Goal: Task Accomplishment & Management: Manage account settings

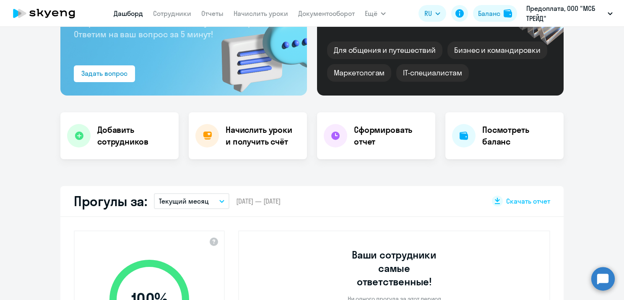
scroll to position [84, 0]
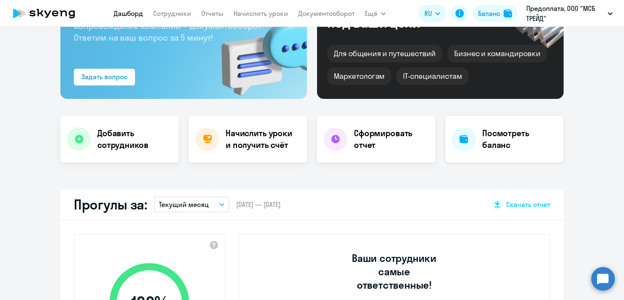
click at [491, 144] on h4 "Посмотреть баланс" at bounding box center [520, 140] width 75 height 24
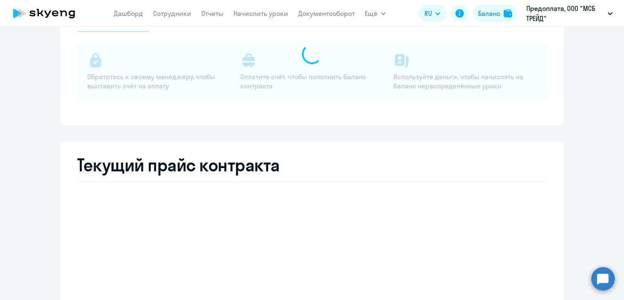
select select "english_adult_not_native_speaker"
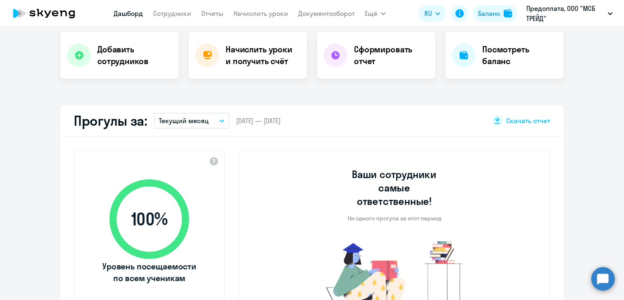
select select "30"
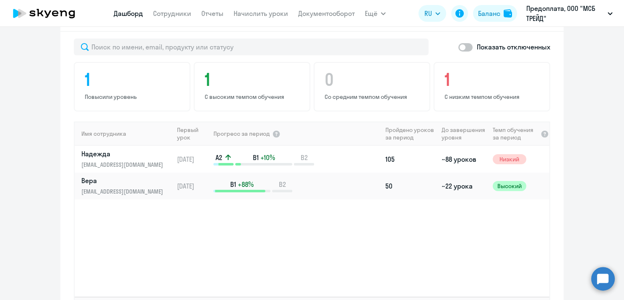
scroll to position [565, 0]
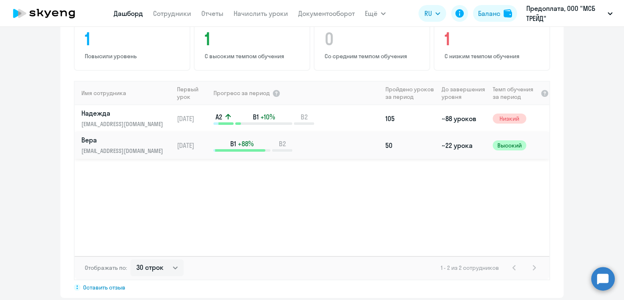
click at [149, 146] on p "[EMAIL_ADDRESS][DOMAIN_NAME]" at bounding box center [124, 150] width 86 height 9
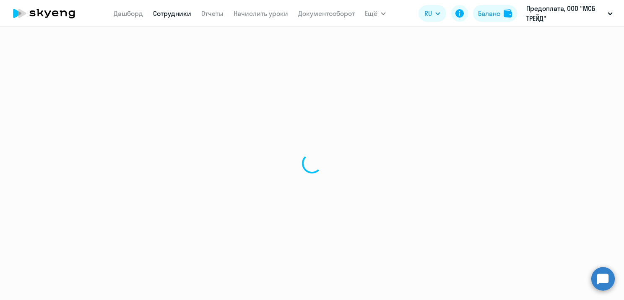
select select "english"
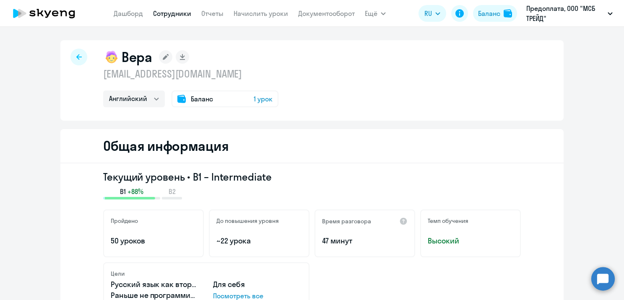
click at [196, 100] on span "Баланс" at bounding box center [202, 99] width 22 height 10
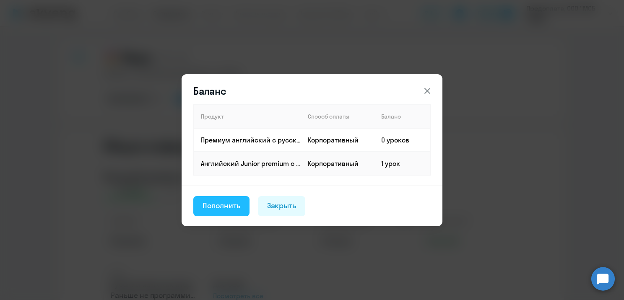
click at [233, 209] on div "Пополнить" at bounding box center [222, 206] width 38 height 11
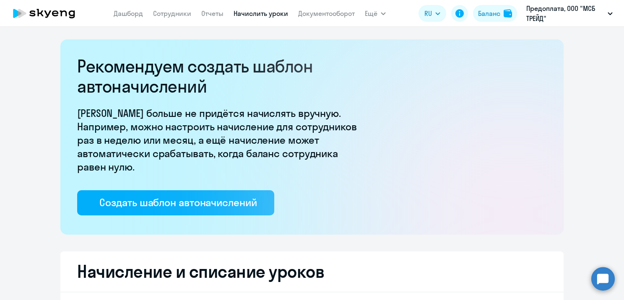
select select "10"
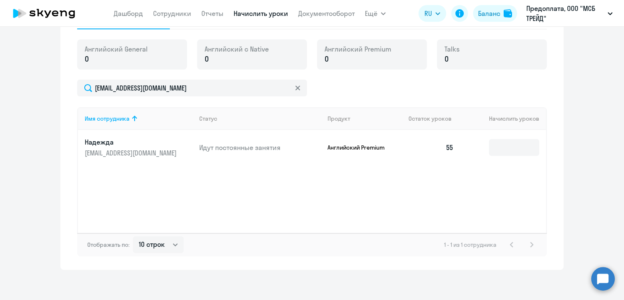
scroll to position [302, 0]
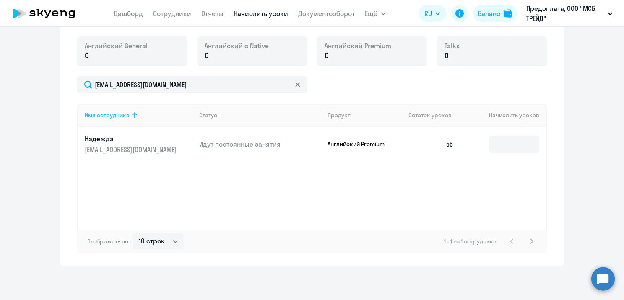
click at [130, 114] on icon at bounding box center [135, 115] width 10 height 10
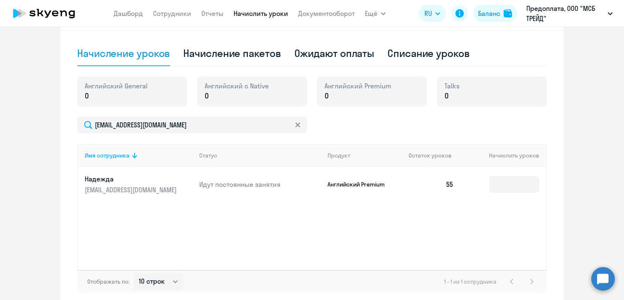
scroll to position [218, 0]
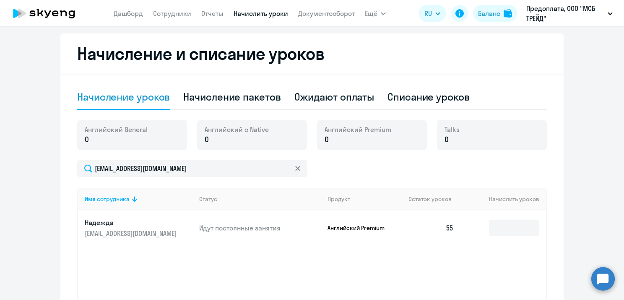
click at [108, 138] on p "0" at bounding box center [116, 139] width 63 height 11
click at [239, 102] on div "Начисление пакетов" at bounding box center [231, 96] width 97 height 13
select select "10"
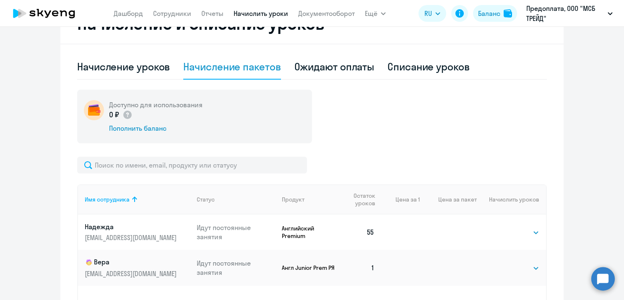
scroll to position [302, 0]
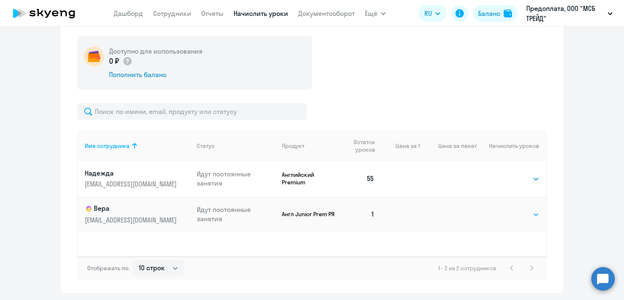
click at [512, 214] on select "Выбрать 4 8 16 32 64 96 128" at bounding box center [522, 215] width 34 height 10
click at [505, 210] on select "Выбрать 4 8 16 32 64 96 128" at bounding box center [522, 215] width 34 height 10
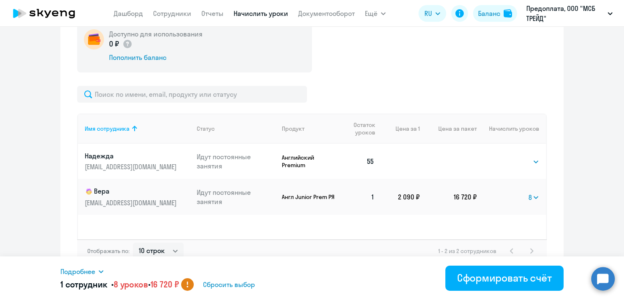
scroll to position [329, 0]
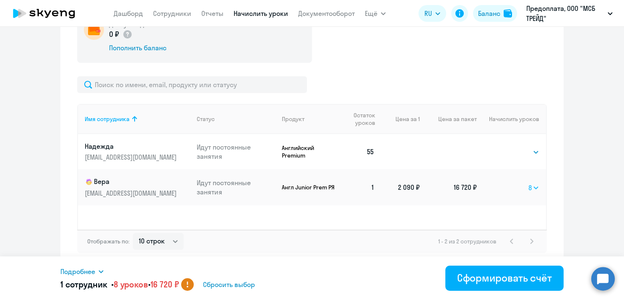
click at [532, 186] on select "Выбрать 4 8 16 32 64 96 128" at bounding box center [534, 188] width 11 height 10
click at [529, 183] on select "Выбрать 4 8 16 32 64 96 128" at bounding box center [534, 188] width 11 height 10
click at [532, 188] on select "Выбрать 4 8 16 32 64 96 128" at bounding box center [534, 188] width 11 height 10
click at [529, 183] on select "Выбрать 4 8 16 32 64 96 128" at bounding box center [534, 188] width 11 height 10
click at [533, 186] on select "Выбрать 4 8 16 32 64 96 128" at bounding box center [534, 188] width 11 height 10
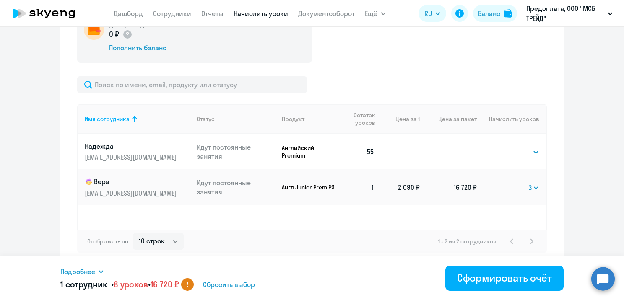
click at [529, 183] on select "Выбрать 4 8 16 32 64 96 128" at bounding box center [534, 188] width 11 height 10
click at [530, 185] on select "Выбрать 4 8 16 32 64 96 128" at bounding box center [532, 188] width 14 height 10
click at [525, 183] on select "Выбрать 4 8 16 32 64 96 128" at bounding box center [532, 188] width 14 height 10
click at [532, 183] on select "Выбрать 4 8 16 32 64 96 128" at bounding box center [532, 188] width 13 height 10
click at [526, 183] on select "Выбрать 4 8 16 32 64 96 128" at bounding box center [532, 188] width 13 height 10
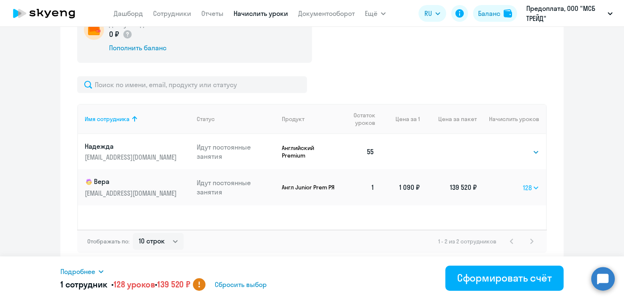
click at [534, 188] on select "Выбрать 4 8 16 32 64 96 128" at bounding box center [531, 188] width 16 height 10
click at [523, 183] on select "Выбрать 4 8 16 32 64 96 128" at bounding box center [531, 188] width 16 height 10
click at [529, 184] on select "Выбрать 4 8 16 32 64 96 128" at bounding box center [534, 188] width 11 height 10
click at [529, 183] on select "Выбрать 4 8 16 32 64 96 128" at bounding box center [534, 188] width 11 height 10
click at [535, 188] on select "Выбрать 4 8 16 32 64 96 128" at bounding box center [532, 188] width 13 height 10
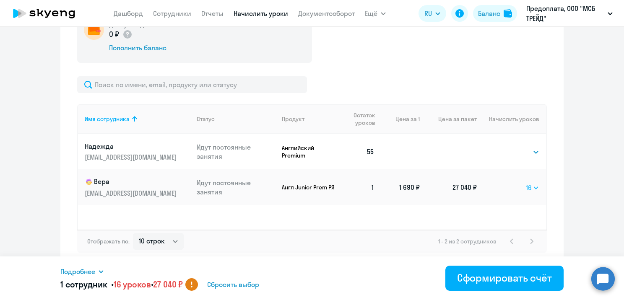
select select "32"
click at [526, 183] on select "Выбрать 4 8 16 32 64 96 128" at bounding box center [532, 188] width 13 height 10
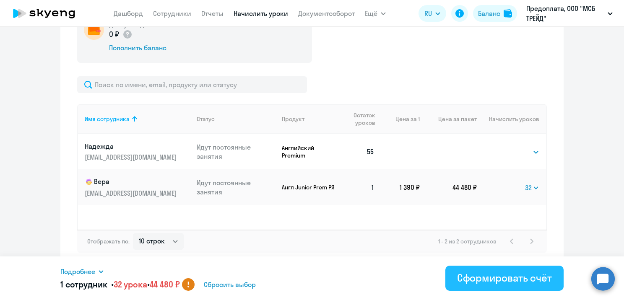
click at [501, 281] on div "Сформировать счёт" at bounding box center [504, 278] width 95 height 13
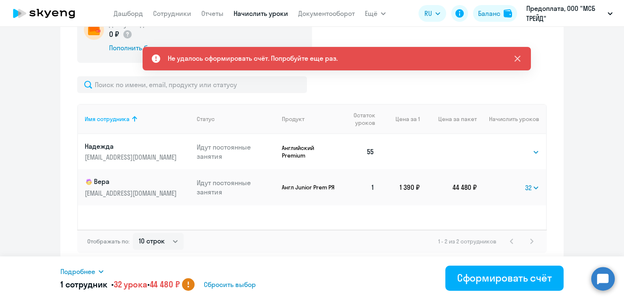
click at [520, 59] on icon at bounding box center [518, 59] width 10 height 10
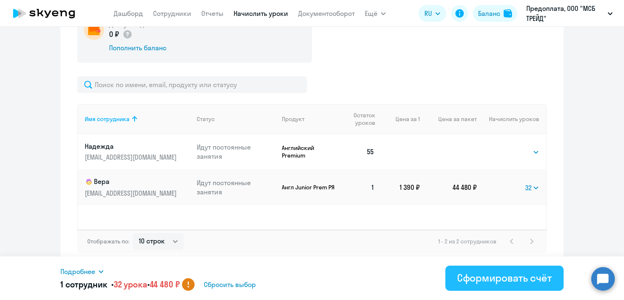
click at [540, 285] on div "Сформировать счёт" at bounding box center [504, 278] width 95 height 13
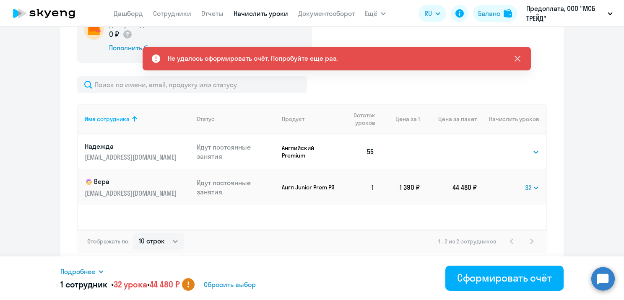
click at [516, 58] on icon at bounding box center [518, 59] width 10 height 10
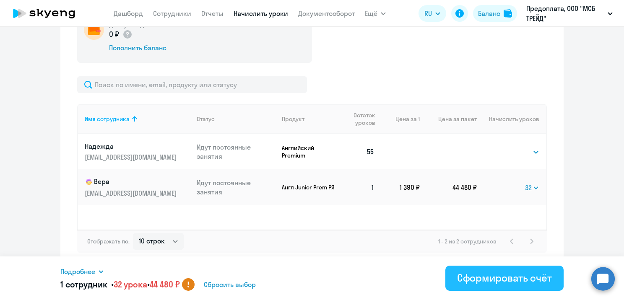
click at [490, 275] on div "Сформировать счёт" at bounding box center [504, 278] width 95 height 13
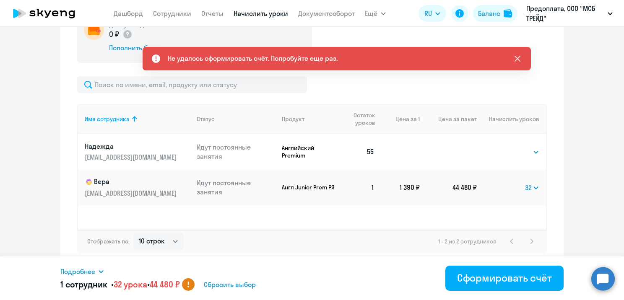
click at [520, 62] on icon at bounding box center [518, 59] width 10 height 10
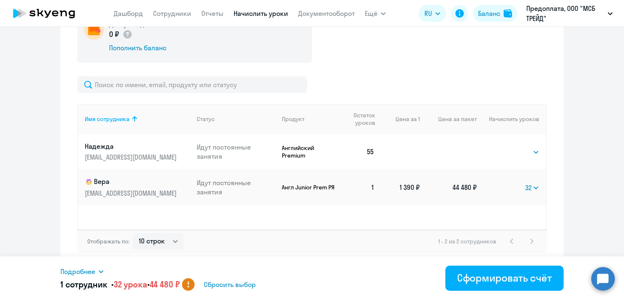
click at [85, 186] on img at bounding box center [89, 182] width 8 height 8
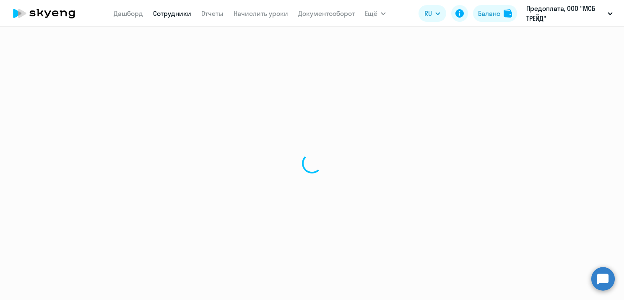
select select "english"
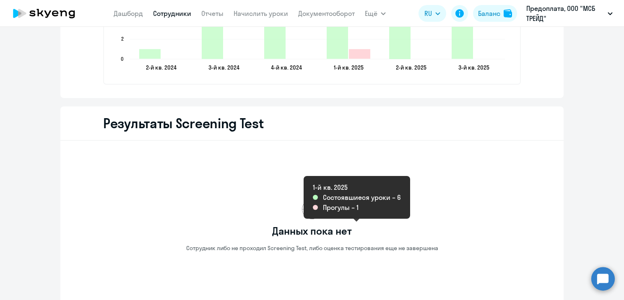
scroll to position [1431, 0]
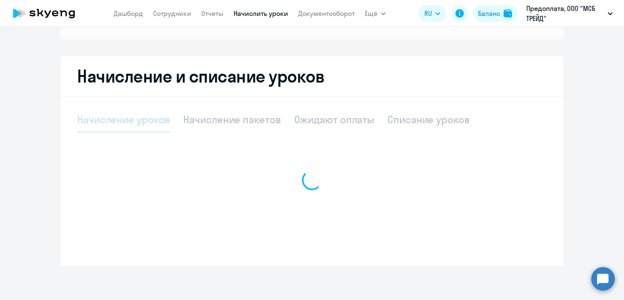
select select "10"
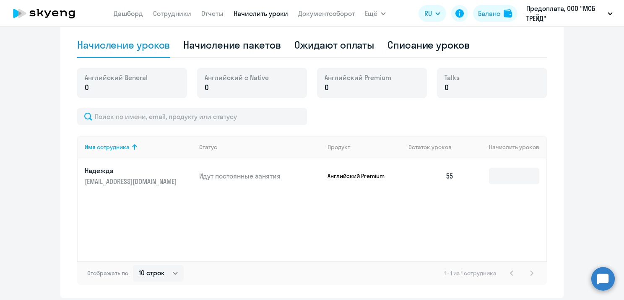
scroll to position [302, 0]
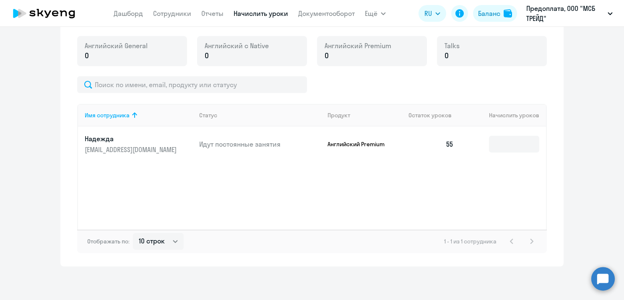
click at [236, 147] on p "Идут постоянные занятия" at bounding box center [260, 144] width 122 height 9
click at [154, 68] on div "[DEMOGRAPHIC_DATA] General 0 Английский с Native 0 Английский Premium 0 Talks 0" at bounding box center [312, 56] width 470 height 40
click at [143, 53] on p "0" at bounding box center [116, 55] width 63 height 11
click at [157, 50] on div "Английский General 0" at bounding box center [132, 51] width 110 height 30
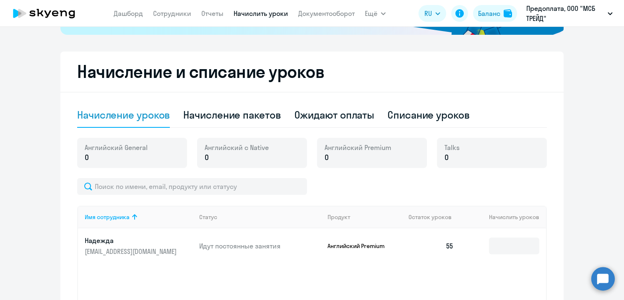
scroll to position [176, 0]
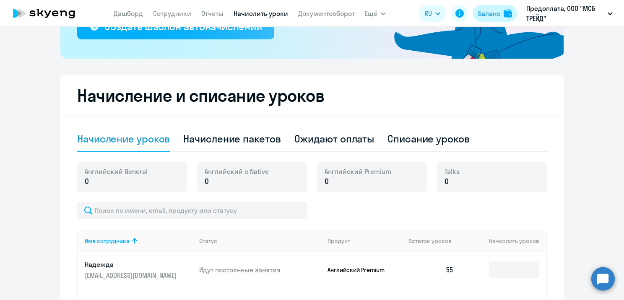
click at [498, 13] on div "Баланс" at bounding box center [489, 13] width 22 height 10
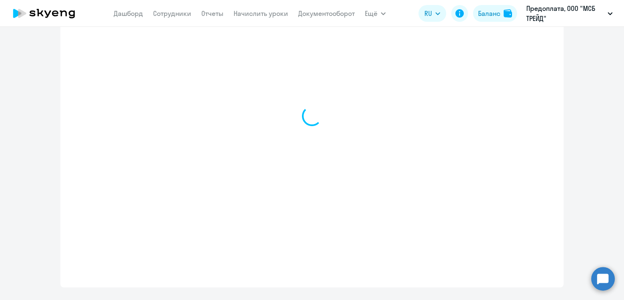
select select "english_adult_not_native_speaker"
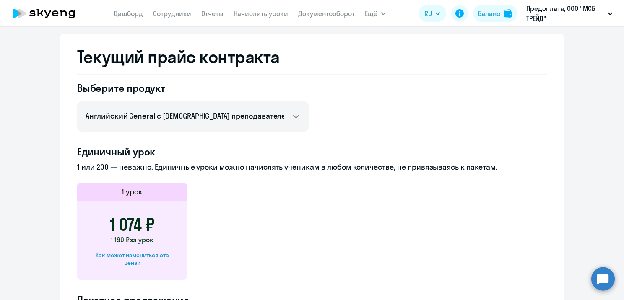
scroll to position [328, 0]
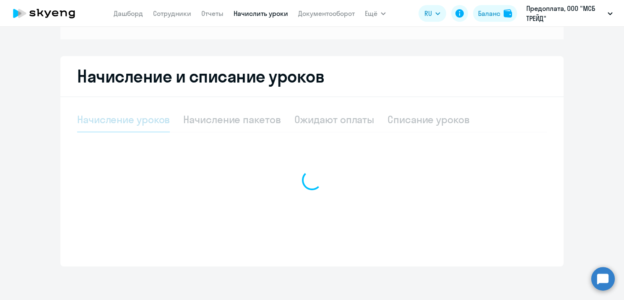
select select "10"
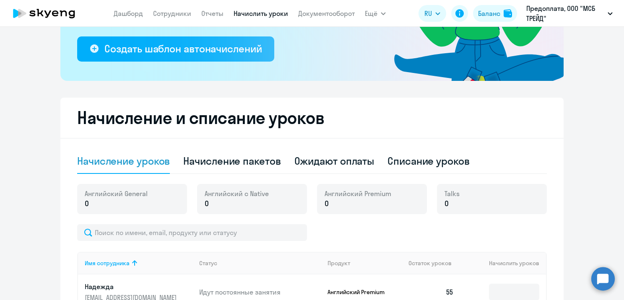
scroll to position [205, 0]
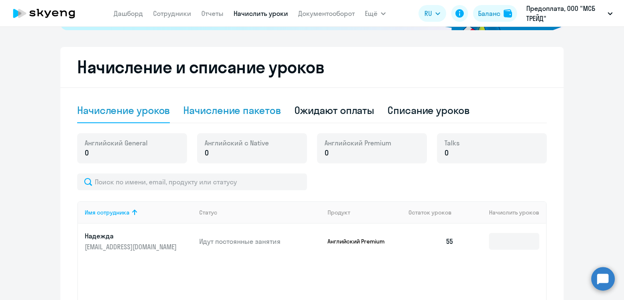
click at [236, 106] on div "Начисление пакетов" at bounding box center [231, 110] width 97 height 13
select select "10"
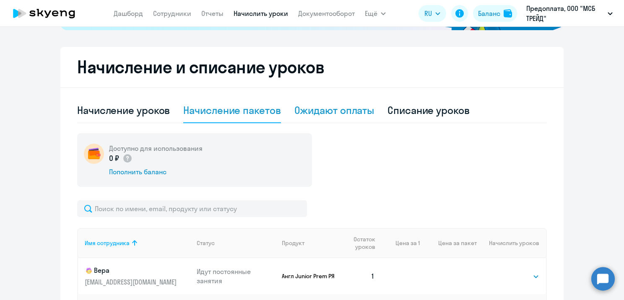
click at [346, 110] on div "Ожидают оплаты" at bounding box center [335, 110] width 80 height 13
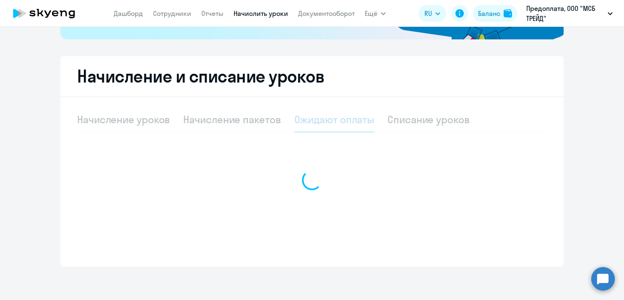
scroll to position [196, 0]
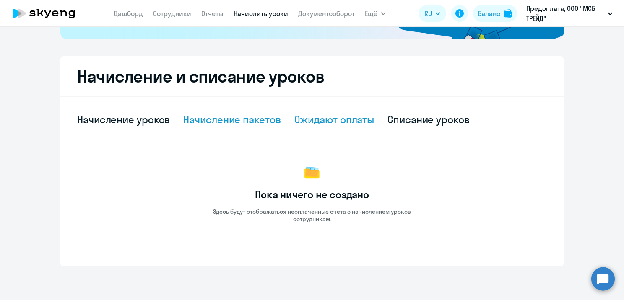
click at [224, 117] on div "Начисление пакетов" at bounding box center [231, 119] width 97 height 13
select select "10"
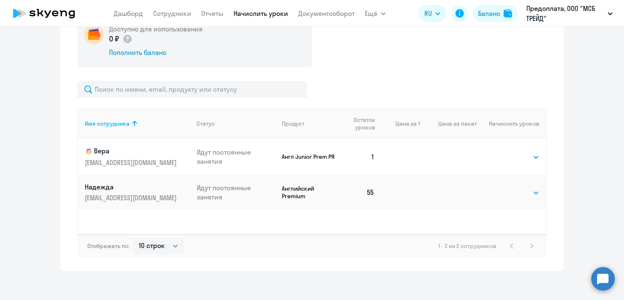
scroll to position [329, 0]
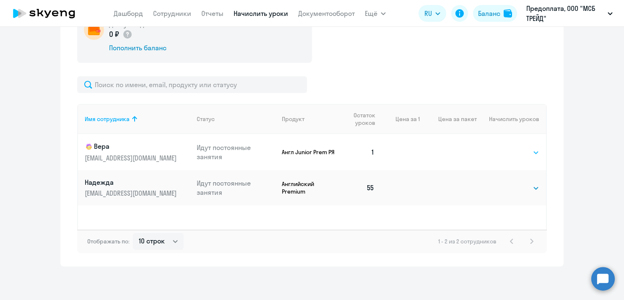
click at [522, 153] on select "Выбрать 4 8 16 32 64 96 128" at bounding box center [522, 153] width 34 height 10
click at [505, 148] on select "Выбрать 4 8 16 32 64 96 128" at bounding box center [522, 153] width 34 height 10
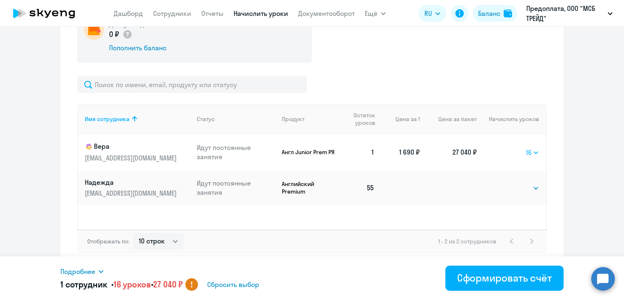
click at [526, 152] on select "Выбрать 4 8 16 32 64 96 128" at bounding box center [532, 153] width 13 height 10
select select "32"
click at [526, 148] on select "Выбрать 4 8 16 32 64 96 128" at bounding box center [532, 153] width 13 height 10
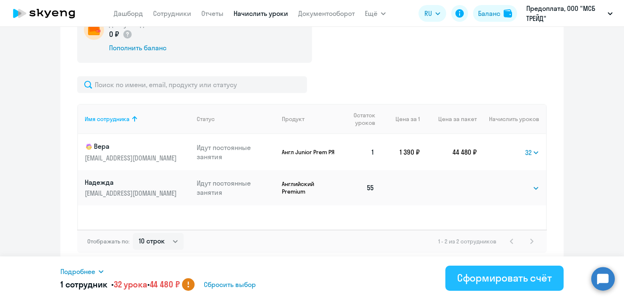
click at [526, 281] on div "Сформировать счёт" at bounding box center [504, 278] width 95 height 13
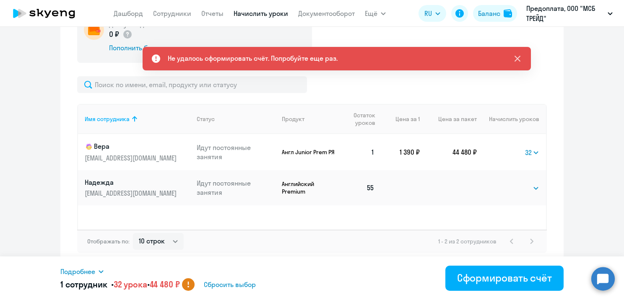
click at [519, 58] on icon at bounding box center [518, 59] width 6 height 6
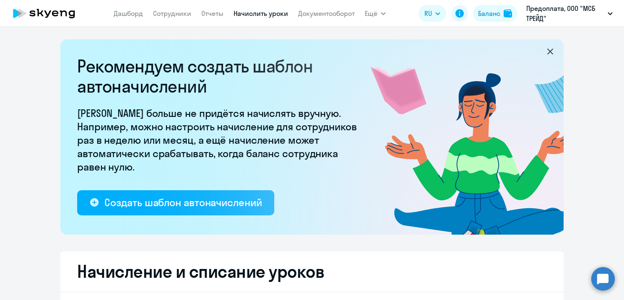
select select "10"
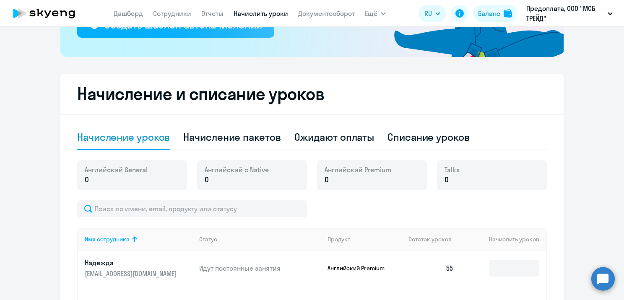
scroll to position [168, 0]
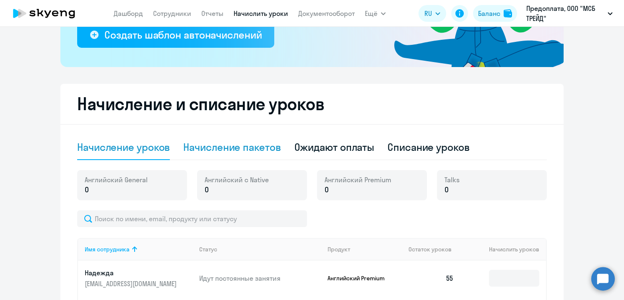
click at [217, 152] on div "Начисление пакетов" at bounding box center [231, 147] width 97 height 13
select select "10"
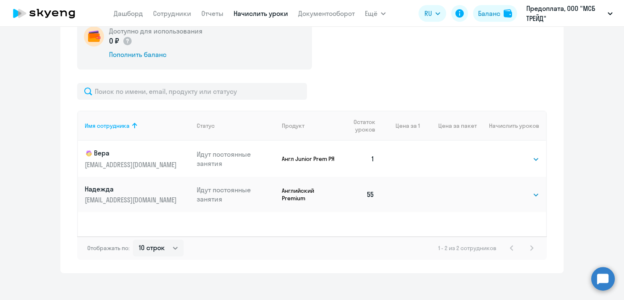
scroll to position [329, 0]
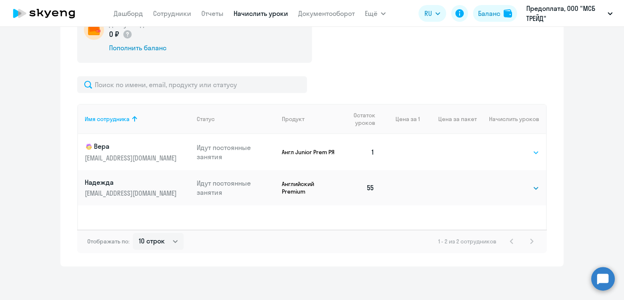
click at [532, 157] on select "Выбрать 4 8 16 32 64 96 128" at bounding box center [522, 153] width 34 height 10
select select "32"
click at [505, 148] on select "Выбрать 4 8 16 32 64 96 128" at bounding box center [522, 153] width 34 height 10
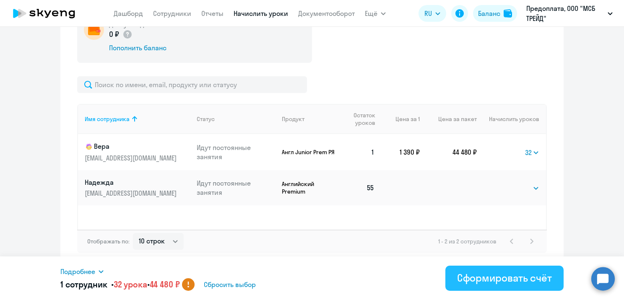
click at [525, 287] on button "Сформировать счёт" at bounding box center [505, 278] width 118 height 25
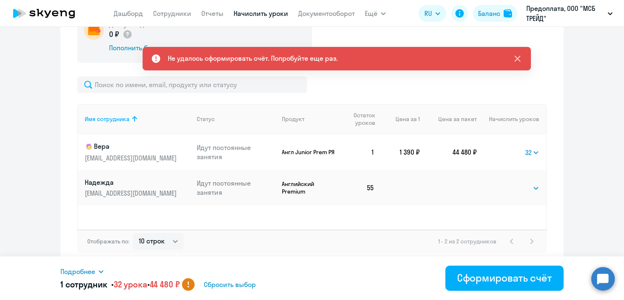
click at [520, 62] on icon at bounding box center [518, 59] width 10 height 10
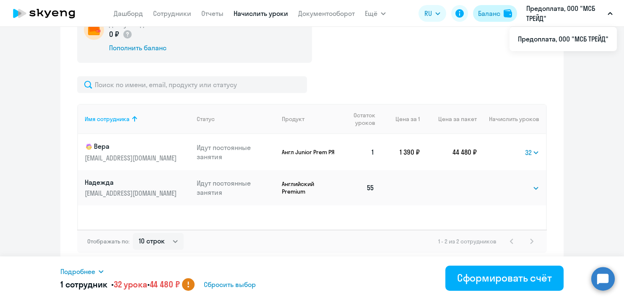
click at [507, 13] on img at bounding box center [508, 13] width 8 height 8
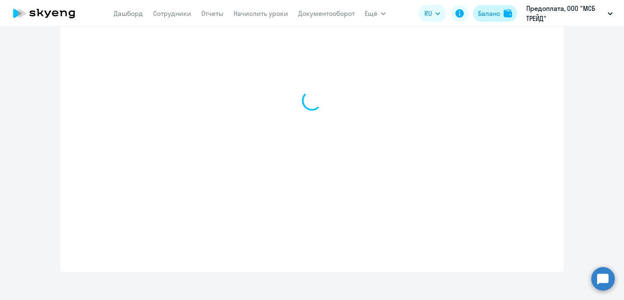
select select "english_adult_not_native_speaker"
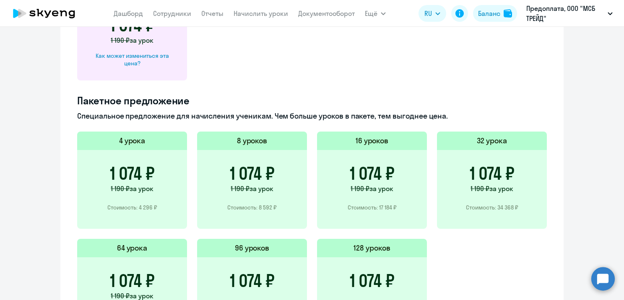
scroll to position [519, 0]
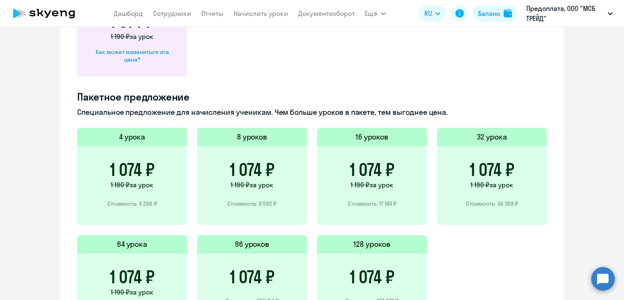
click at [346, 173] on div "1 074 ₽ 1 190 ₽ за урок Стоимость: 17 184 ₽" at bounding box center [372, 185] width 110 height 79
click at [383, 205] on p "Стоимость: 17 184 ₽" at bounding box center [372, 204] width 49 height 8
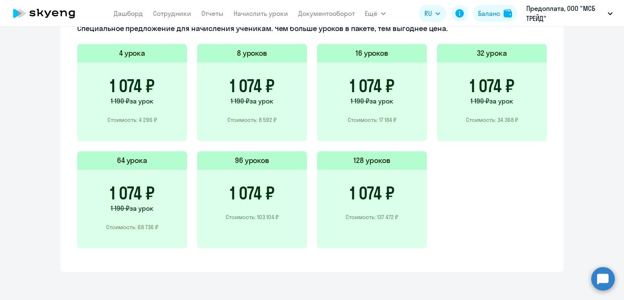
scroll to position [351, 0]
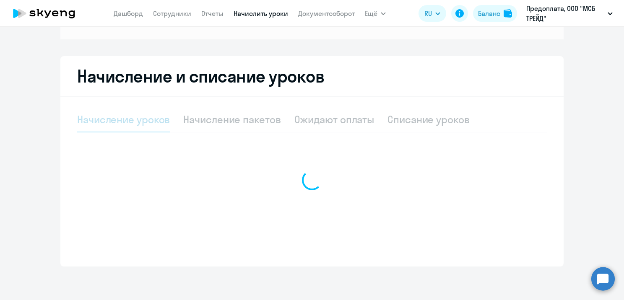
scroll to position [121, 0]
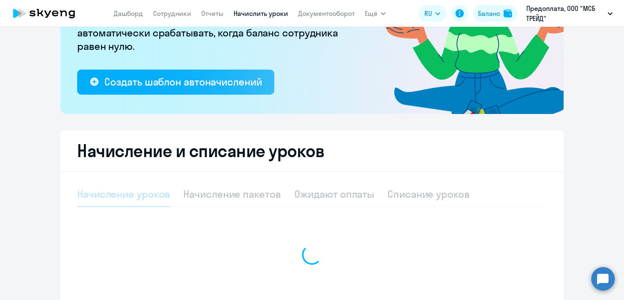
select select "10"
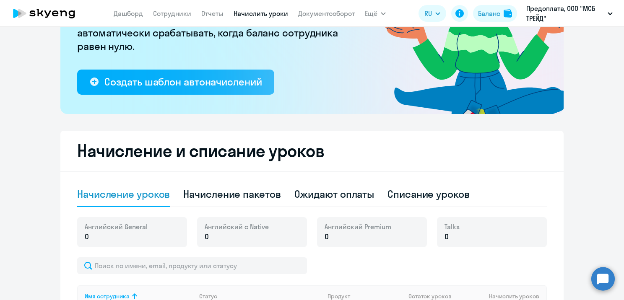
scroll to position [289, 0]
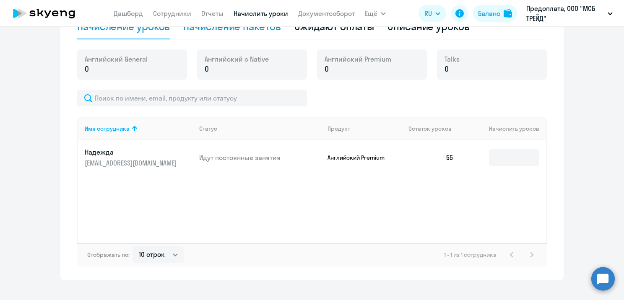
click at [247, 30] on div "Начисление пакетов" at bounding box center [231, 26] width 97 height 13
select select "10"
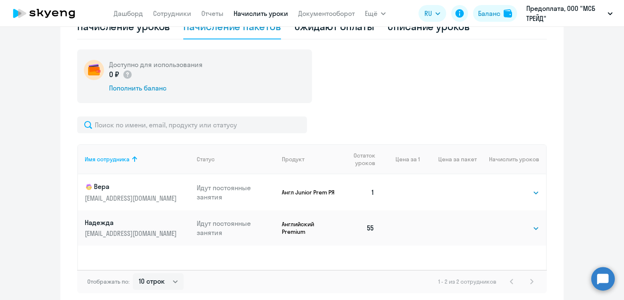
scroll to position [163, 0]
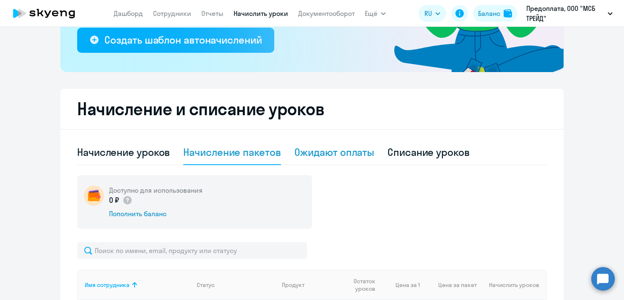
click at [323, 153] on div "Ожидают оплаты" at bounding box center [335, 152] width 80 height 13
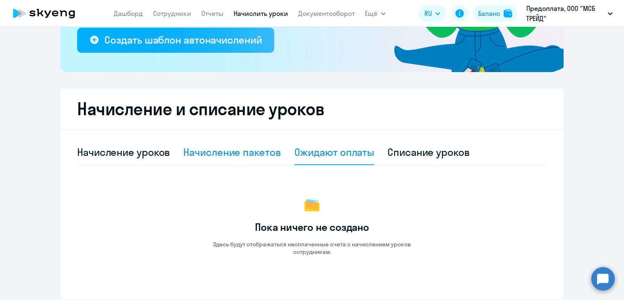
click at [227, 149] on div "Начисление пакетов" at bounding box center [231, 152] width 97 height 13
select select "10"
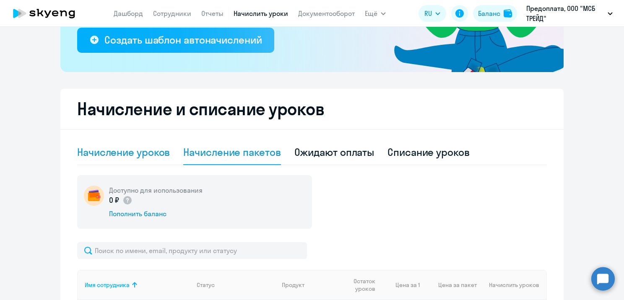
click at [131, 150] on div "Начисление уроков" at bounding box center [123, 152] width 93 height 13
select select "10"
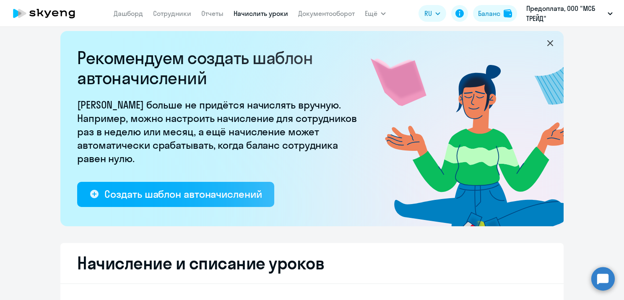
scroll to position [0, 0]
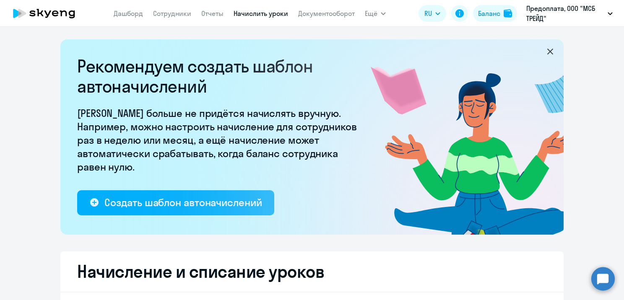
click at [549, 50] on icon at bounding box center [551, 52] width 10 height 10
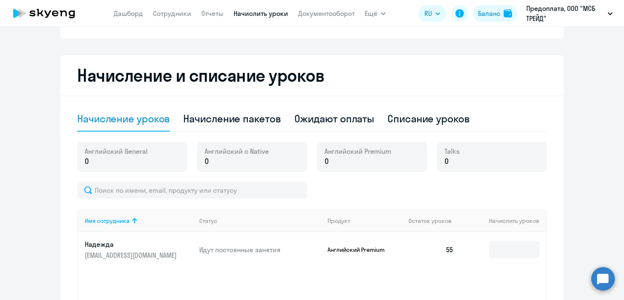
scroll to position [232, 0]
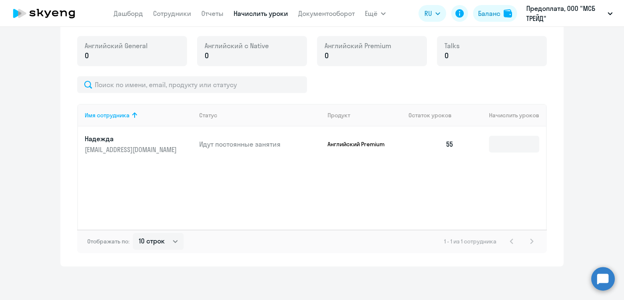
scroll to position [121, 0]
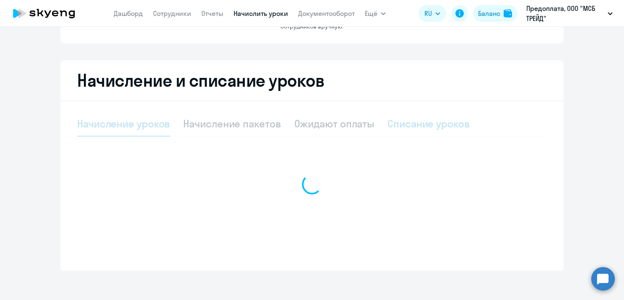
select select "10"
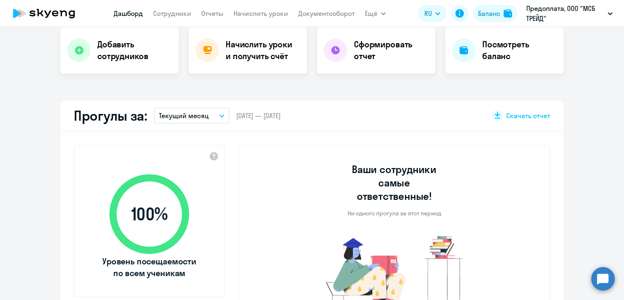
scroll to position [252, 0]
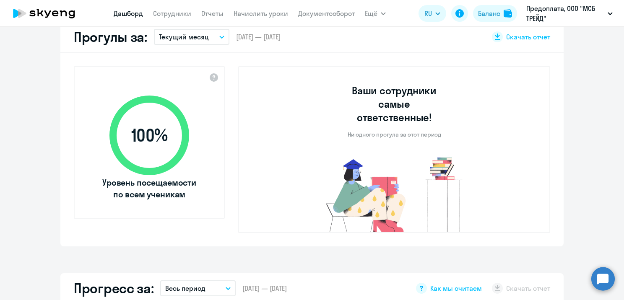
select select "30"
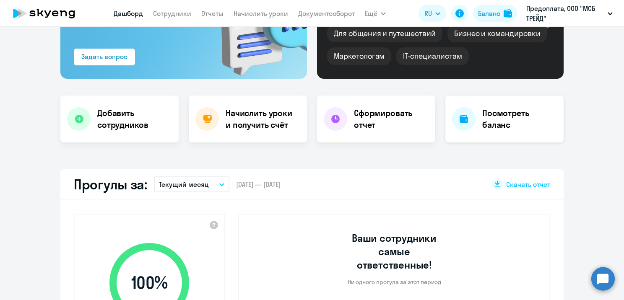
scroll to position [84, 0]
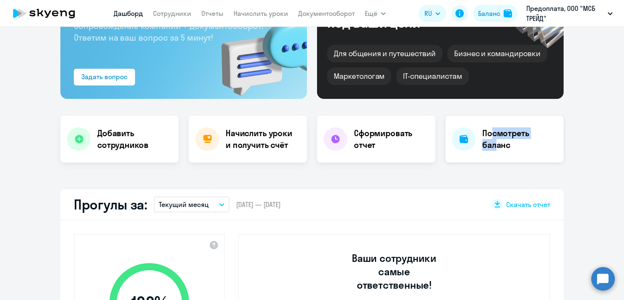
click at [491, 139] on h4 "Посмотреть баланс" at bounding box center [520, 140] width 75 height 24
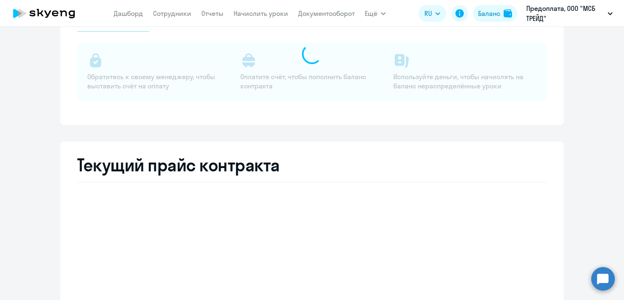
select select "english_adult_not_native_speaker"
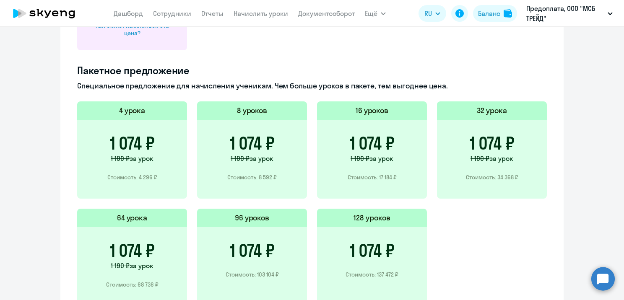
scroll to position [210, 0]
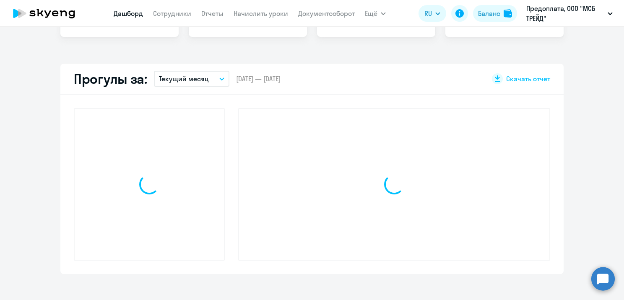
scroll to position [269, 0]
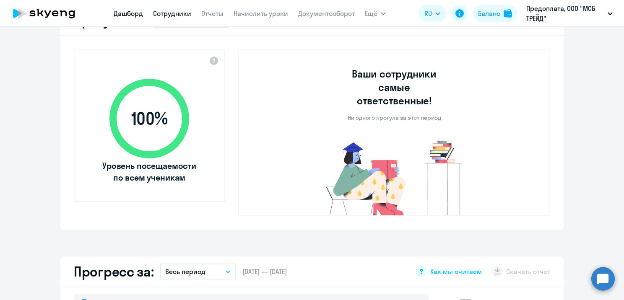
select select "30"
click at [171, 15] on link "Сотрудники" at bounding box center [172, 13] width 38 height 8
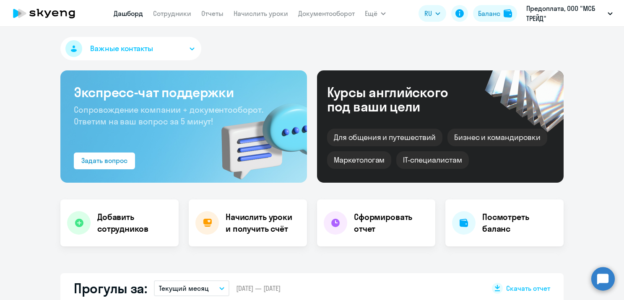
select select "30"
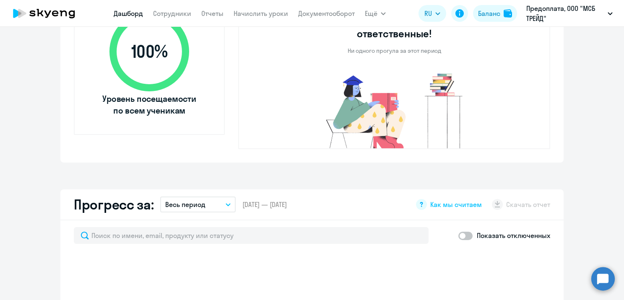
select select "30"
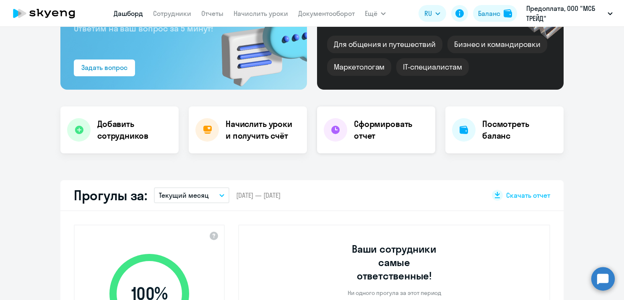
scroll to position [20, 0]
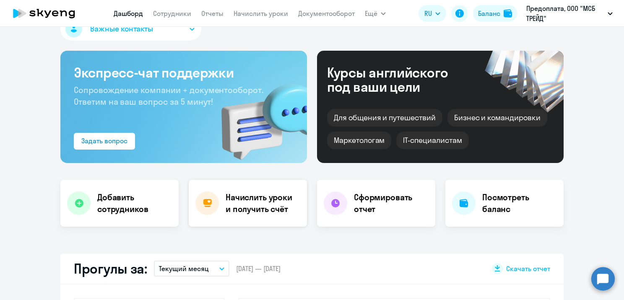
click at [254, 203] on h4 "Начислить уроки и получить счёт" at bounding box center [262, 204] width 73 height 24
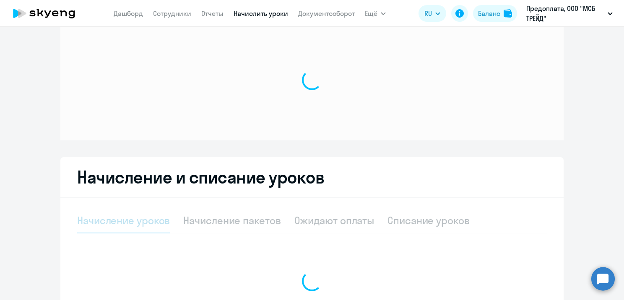
select select "10"
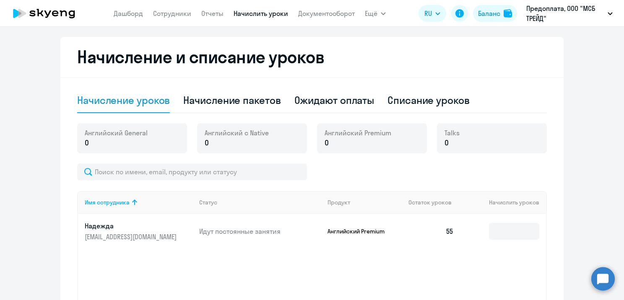
scroll to position [146, 0]
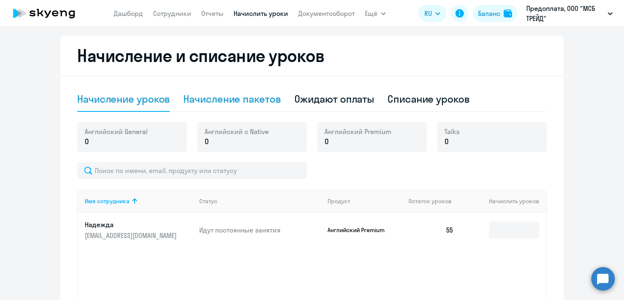
click at [234, 99] on div "Начисление пакетов" at bounding box center [231, 98] width 97 height 13
select select "10"
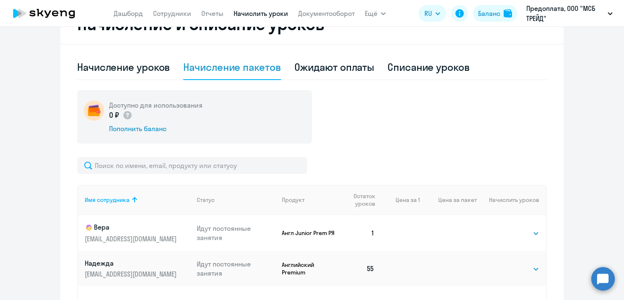
scroll to position [91, 0]
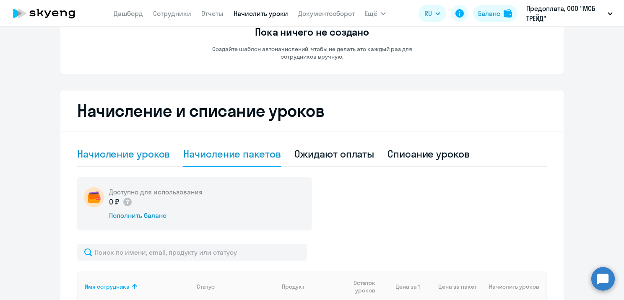
click at [153, 154] on div "Начисление уроков" at bounding box center [123, 153] width 93 height 13
select select "10"
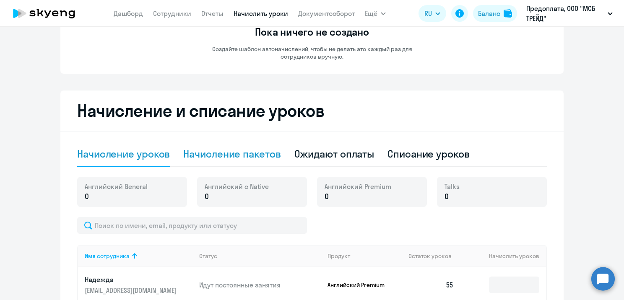
click at [241, 161] on div "Начисление пакетов" at bounding box center [231, 154] width 97 height 25
select select "10"
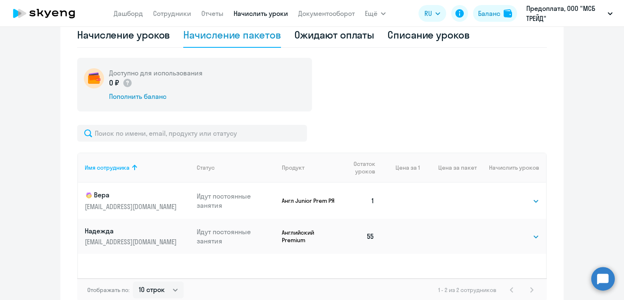
scroll to position [259, 0]
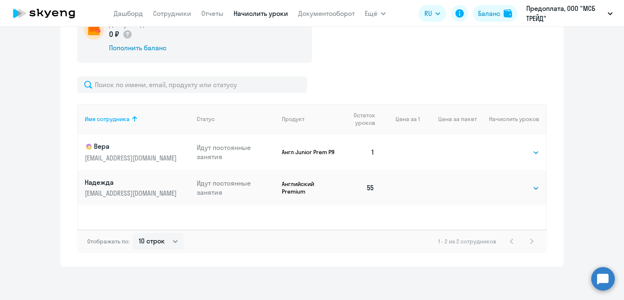
click at [614, 283] on circle at bounding box center [604, 279] width 24 height 24
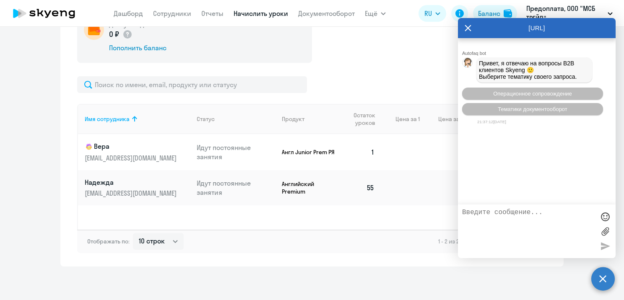
click at [461, 29] on div "AutoFAQ.ai" at bounding box center [537, 28] width 158 height 20
click at [467, 29] on icon at bounding box center [468, 28] width 6 height 6
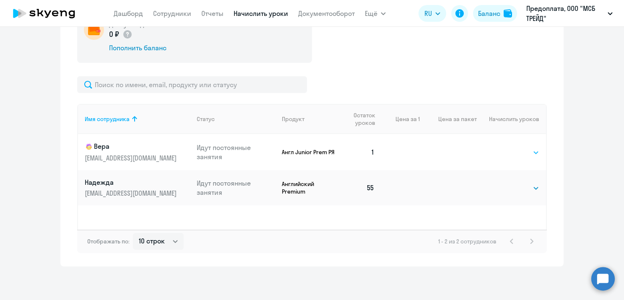
click at [512, 157] on select "Выбрать 4 8 16 32 64 96 128" at bounding box center [522, 153] width 34 height 10
select select "32"
click at [505, 148] on select "Выбрать 4 8 16 32 64 96 128" at bounding box center [522, 153] width 34 height 10
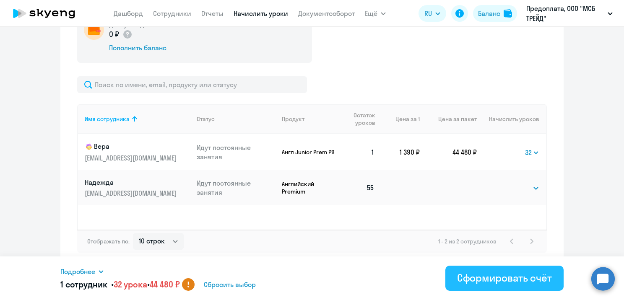
click at [520, 277] on div "Сформировать счёт" at bounding box center [504, 278] width 95 height 13
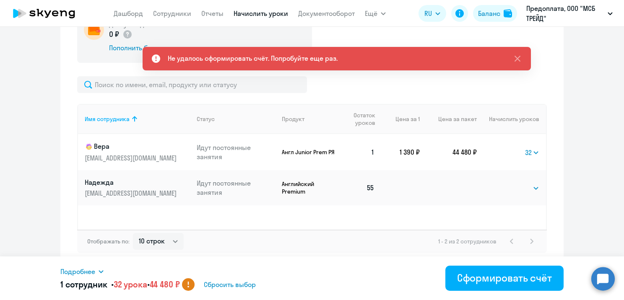
click at [245, 55] on div "Не удалось сформировать счёт. Попробуйте еще раз." at bounding box center [253, 58] width 170 height 10
click at [519, 57] on icon at bounding box center [518, 59] width 10 height 10
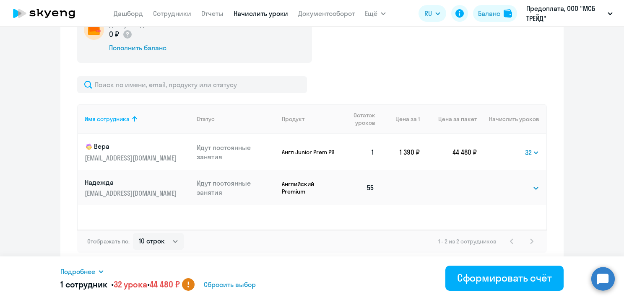
click at [195, 287] on circle at bounding box center [188, 285] width 13 height 13
click at [219, 285] on span "Сбросить выбор" at bounding box center [230, 285] width 52 height 10
select select
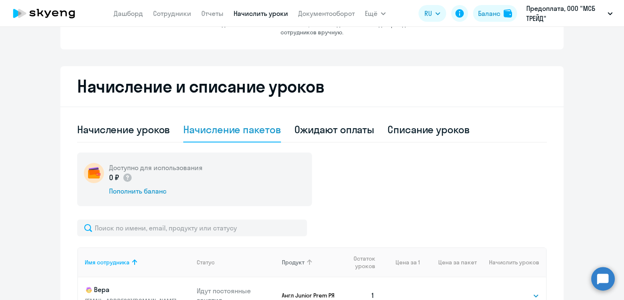
scroll to position [49, 0]
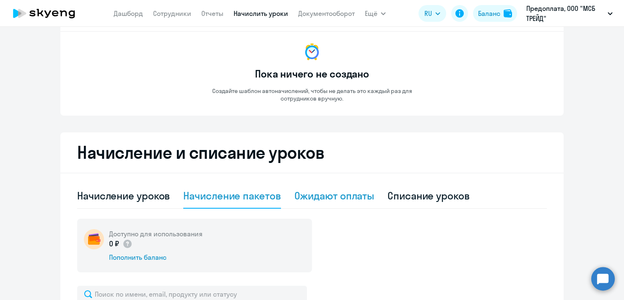
click at [334, 197] on div "Ожидают оплаты" at bounding box center [335, 195] width 80 height 13
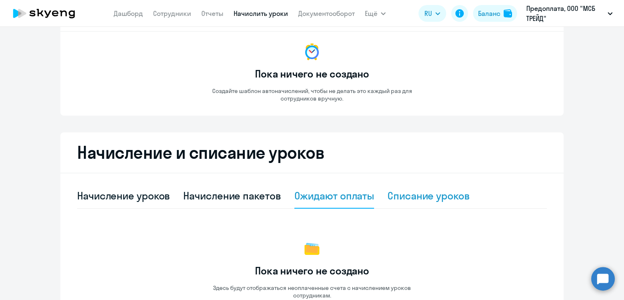
click at [428, 199] on div "Списание уроков" at bounding box center [429, 195] width 82 height 13
select select "10"
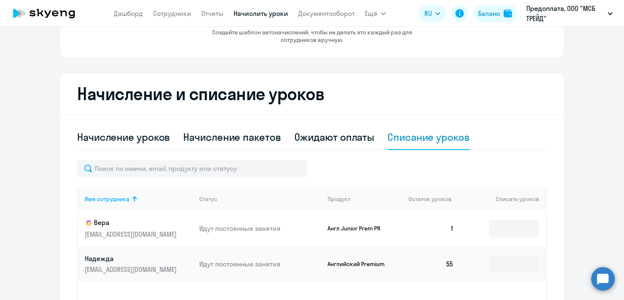
scroll to position [191, 0]
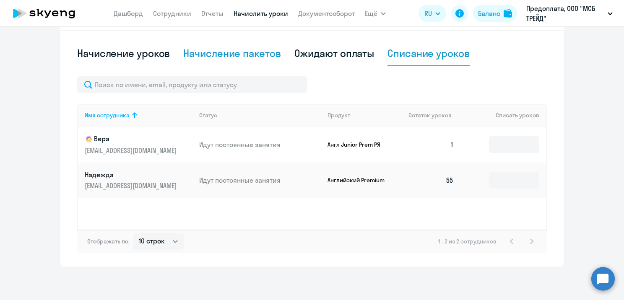
click at [226, 55] on div "Начисление пакетов" at bounding box center [231, 53] width 97 height 13
select select "10"
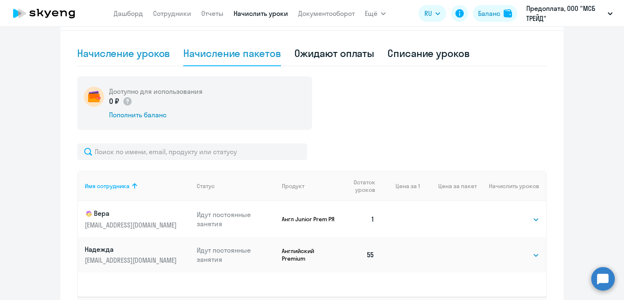
click at [114, 58] on div "Начисление уроков" at bounding box center [123, 53] width 93 height 13
select select "10"
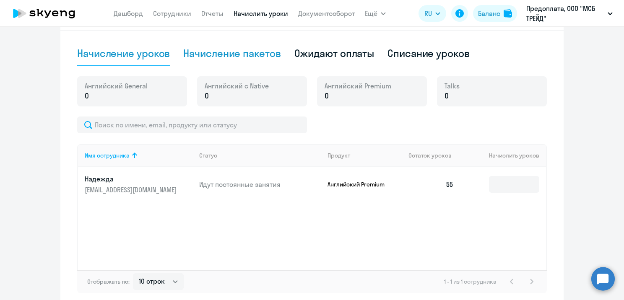
click at [242, 53] on div "Начисление пакетов" at bounding box center [231, 53] width 97 height 13
select select "10"
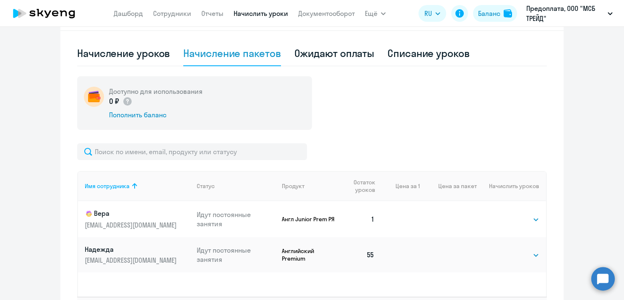
scroll to position [24, 0]
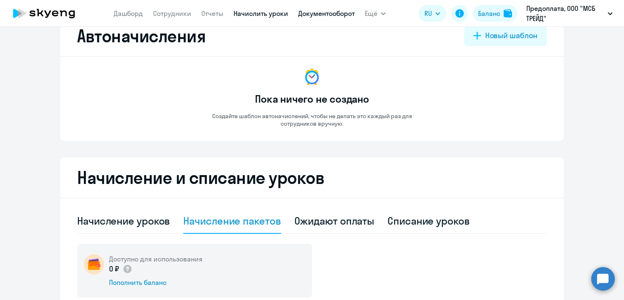
click at [329, 13] on link "Документооборот" at bounding box center [326, 13] width 57 height 8
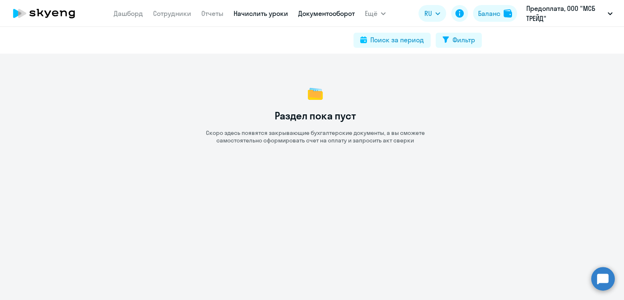
click at [260, 17] on link "Начислить уроки" at bounding box center [261, 13] width 55 height 8
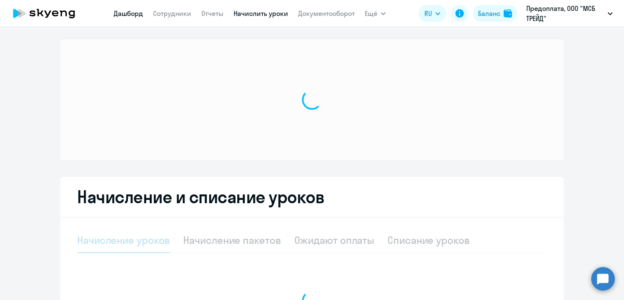
select select "10"
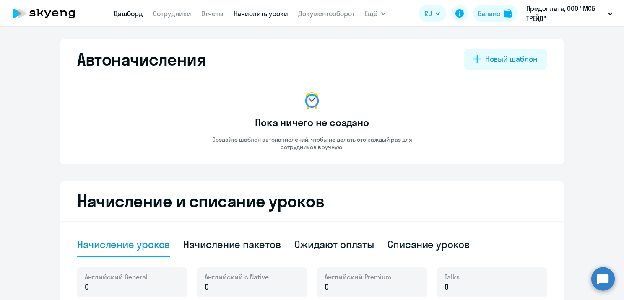
click at [123, 16] on link "Дашборд" at bounding box center [128, 13] width 29 height 8
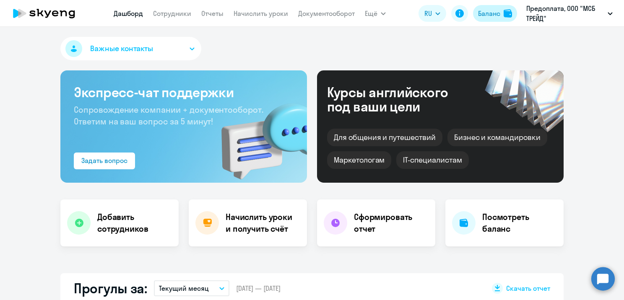
select select "30"
click at [583, 17] on p "Предоплата, ООО "МСБ ТРЕЙД"" at bounding box center [566, 13] width 78 height 20
click at [598, 10] on p "Предоплата, ООО "МСБ ТРЕЙД"" at bounding box center [566, 13] width 78 height 20
click at [55, 15] on icon at bounding box center [44, 13] width 74 height 21
click at [259, 14] on link "Начислить уроки" at bounding box center [261, 13] width 55 height 8
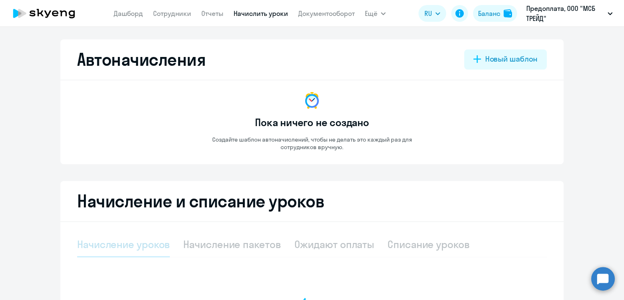
select select "10"
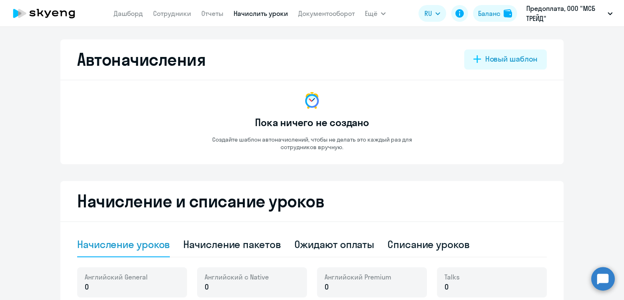
click at [34, 11] on icon at bounding box center [32, 13] width 6 height 6
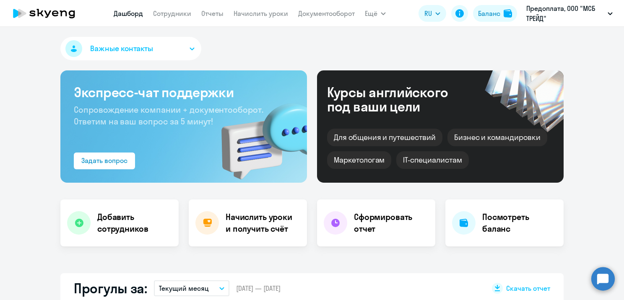
click at [158, 52] on button "Важные контакты" at bounding box center [130, 49] width 141 height 24
select select "30"
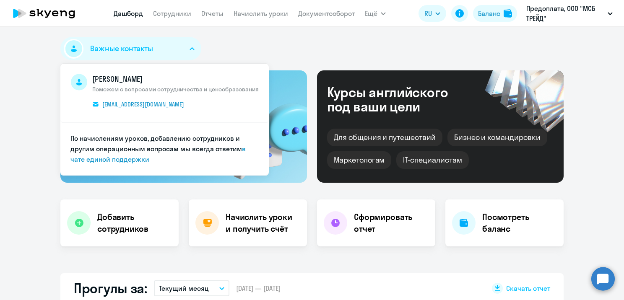
click at [242, 47] on div "Важные контакты Роман Григорьев Поможем с вопросами сотрудничества и ценообразо…" at bounding box center [312, 50] width 504 height 27
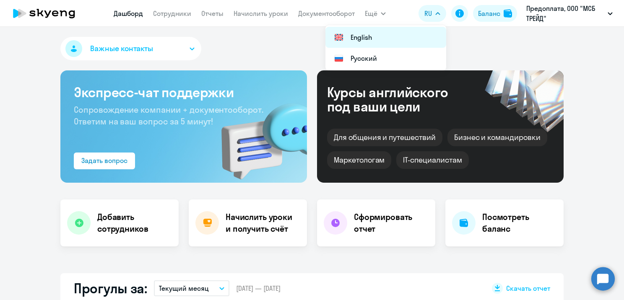
click at [368, 34] on li "English" at bounding box center [386, 37] width 121 height 21
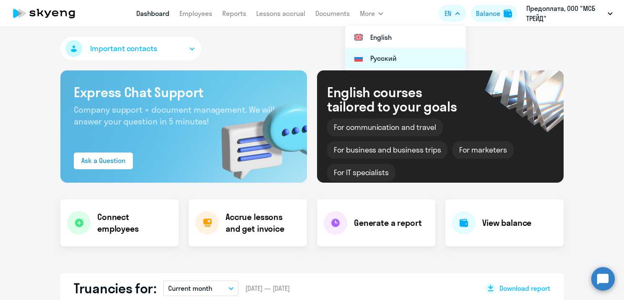
click at [427, 57] on li "Русский" at bounding box center [405, 58] width 121 height 21
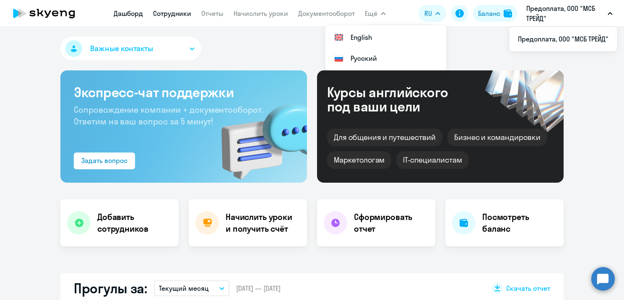
click at [179, 14] on link "Сотрудники" at bounding box center [172, 13] width 38 height 8
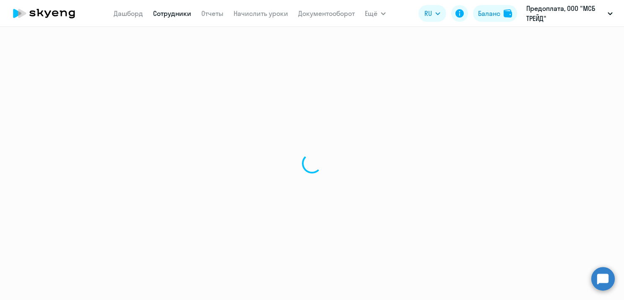
select select "30"
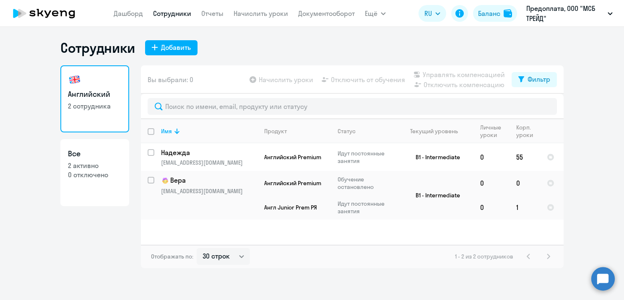
click at [97, 114] on link "Английский 2 сотрудника" at bounding box center [94, 98] width 69 height 67
click at [91, 87] on link "Английский 2 сотрудника" at bounding box center [94, 98] width 69 height 67
click at [606, 14] on button "Предоплата, ООО "МСБ ТРЕЙД"" at bounding box center [570, 13] width 95 height 20
click at [530, 13] on p "Предоплата, ООО "МСБ ТРЕЙД"" at bounding box center [566, 13] width 78 height 20
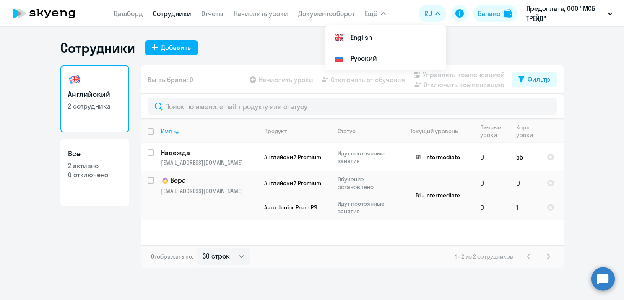
click at [13, 12] on icon at bounding box center [17, 13] width 8 height 9
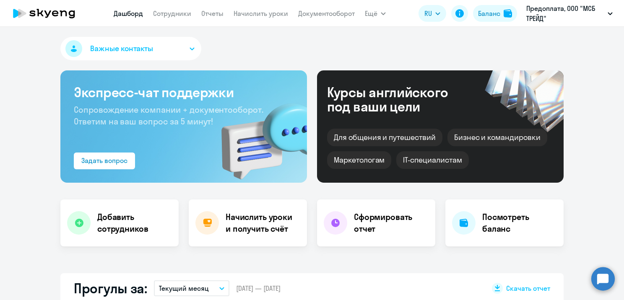
click at [146, 53] on span "Важные контакты" at bounding box center [121, 48] width 63 height 11
select select "30"
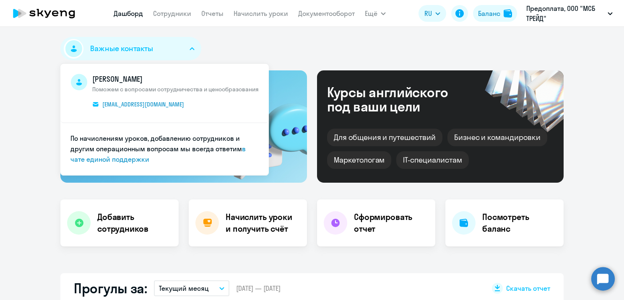
click at [244, 40] on div "Важные контакты Роман Григорьев Поможем с вопросами сотрудничества и ценообразо…" at bounding box center [312, 50] width 504 height 27
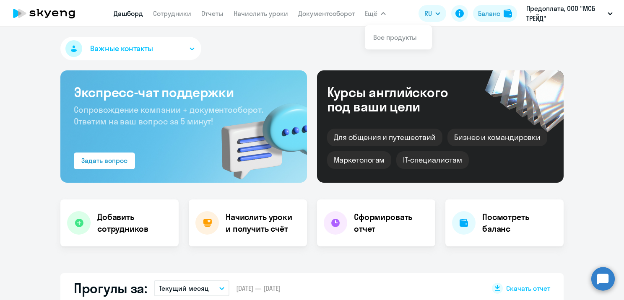
click at [382, 14] on icon "button" at bounding box center [383, 13] width 5 height 3
click at [379, 16] on button "Ещё" at bounding box center [375, 13] width 21 height 17
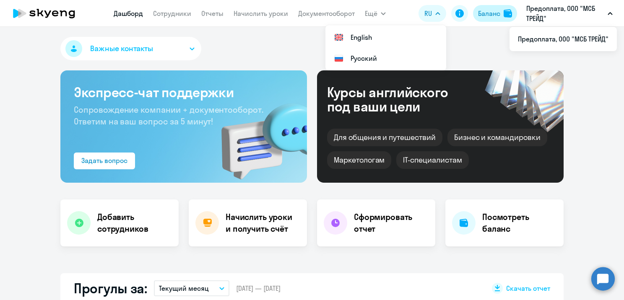
click at [487, 17] on div "Баланс" at bounding box center [489, 13] width 22 height 10
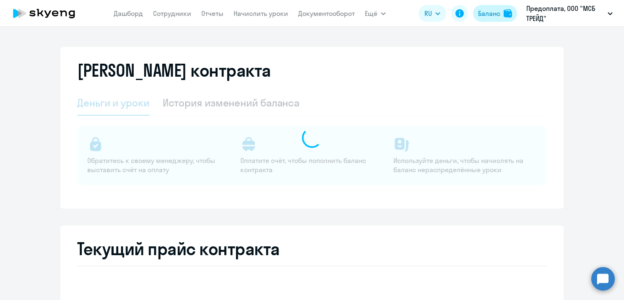
select select "english_adult_not_native_speaker"
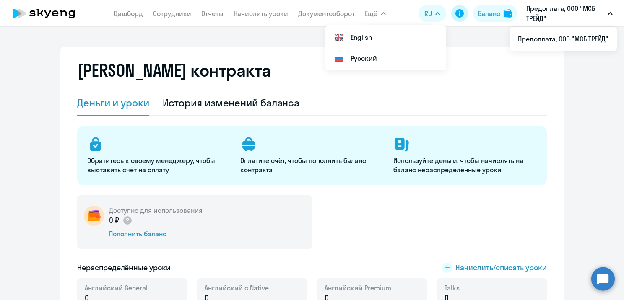
click at [461, 17] on icon at bounding box center [460, 13] width 8 height 8
click at [613, 13] on button "Предоплата, ООО "МСБ ТРЕЙД"" at bounding box center [570, 13] width 95 height 20
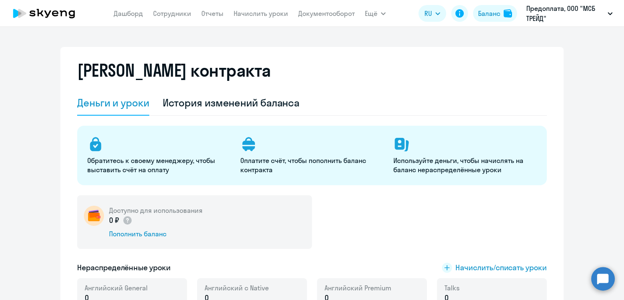
click at [613, 13] on icon "button" at bounding box center [610, 13] width 5 height 3
click at [17, 13] on icon at bounding box center [17, 13] width 8 height 9
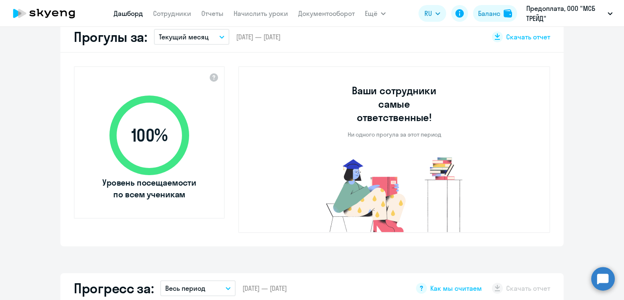
select select "30"
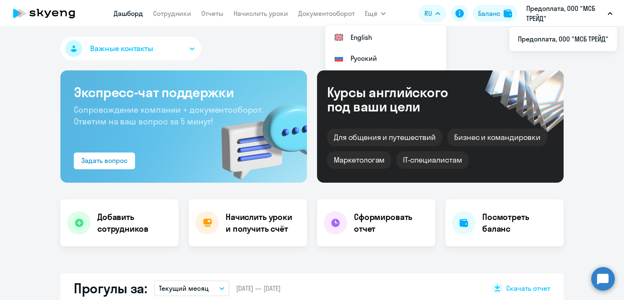
click at [609, 16] on button "Предоплата, ООО "МСБ ТРЕЙД"" at bounding box center [570, 13] width 95 height 20
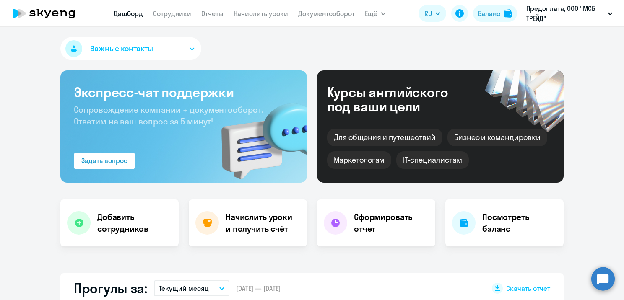
click at [609, 16] on button "Предоплата, ООО "МСБ ТРЕЙД"" at bounding box center [570, 13] width 95 height 20
click at [586, 44] on li "Предоплата, ООО "МСБ ТРЕЙД"" at bounding box center [563, 39] width 107 height 21
select select "30"
click at [162, 10] on link "Сотрудники" at bounding box center [172, 13] width 38 height 8
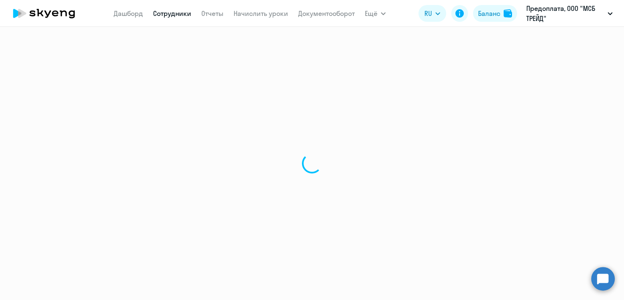
select select "30"
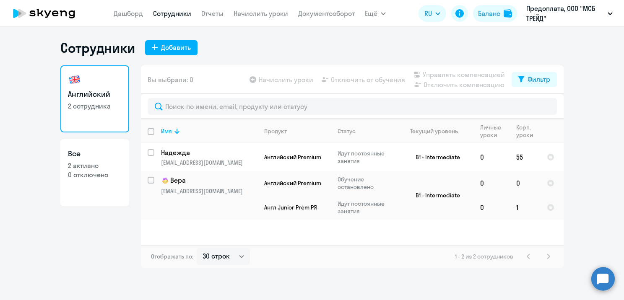
click at [92, 94] on h3 "Английский" at bounding box center [95, 94] width 54 height 11
click at [208, 11] on link "Отчеты" at bounding box center [212, 13] width 22 height 8
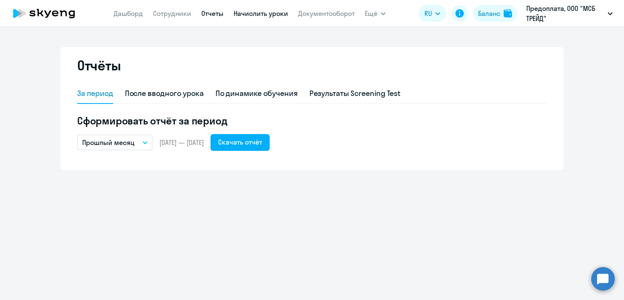
click at [261, 11] on link "Начислить уроки" at bounding box center [261, 13] width 55 height 8
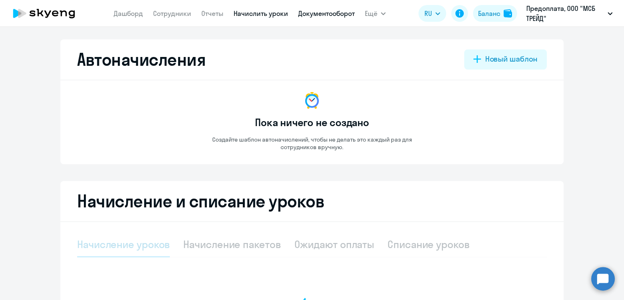
select select "10"
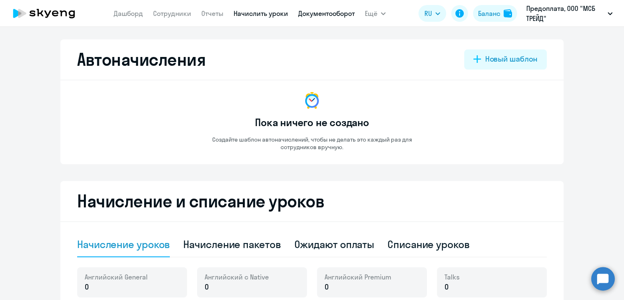
click at [340, 15] on link "Документооборот" at bounding box center [326, 13] width 57 height 8
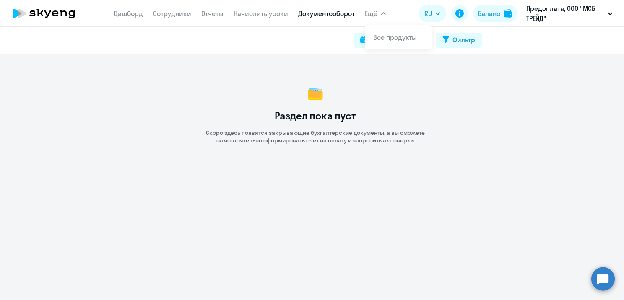
click at [384, 14] on icon "button" at bounding box center [383, 13] width 5 height 3
click at [380, 13] on button "Ещё" at bounding box center [375, 13] width 21 height 17
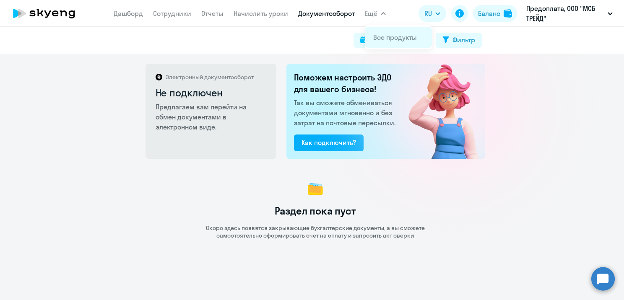
click at [401, 40] on link "Все продукты" at bounding box center [396, 37] width 44 height 8
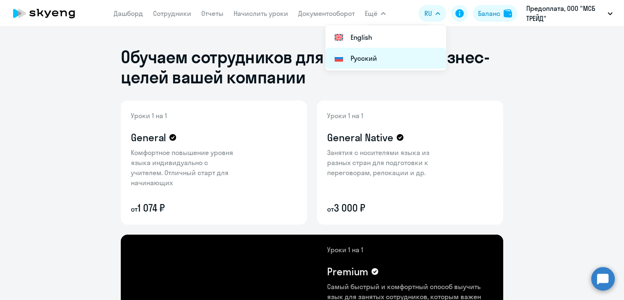
click at [369, 60] on li "Русский" at bounding box center [386, 58] width 121 height 21
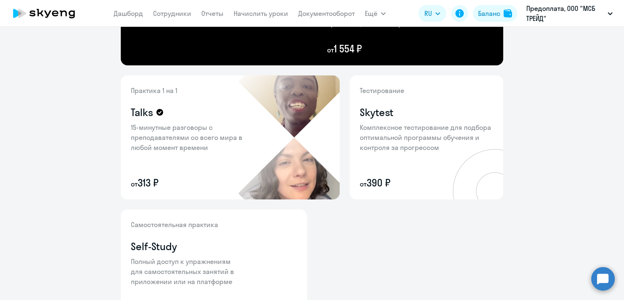
scroll to position [361, 0]
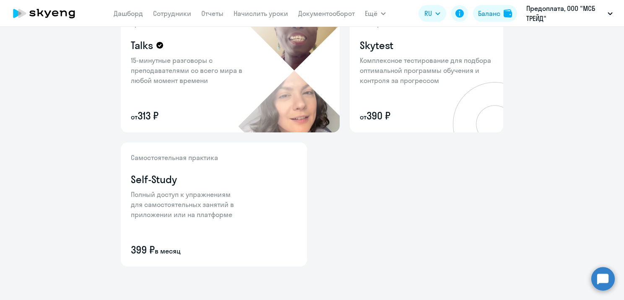
click at [55, 9] on icon at bounding box center [44, 13] width 74 height 21
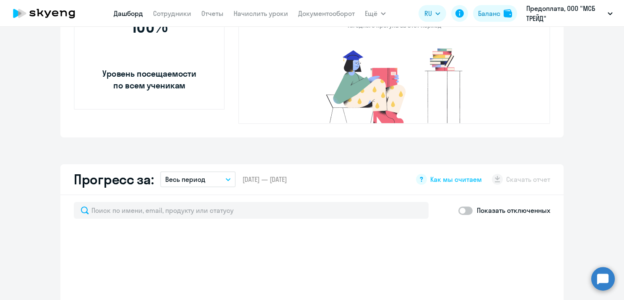
scroll to position [420, 0]
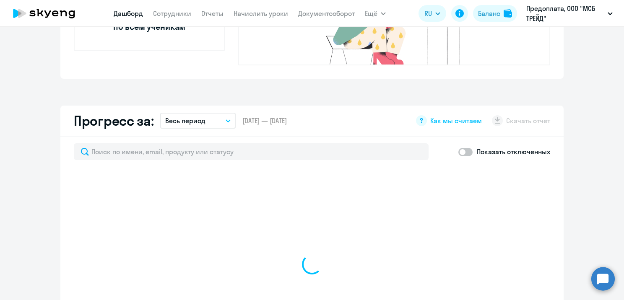
select select "30"
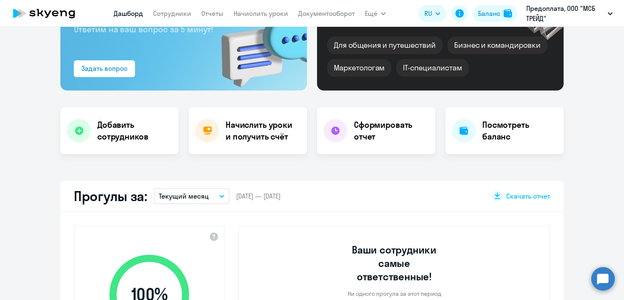
scroll to position [0, 0]
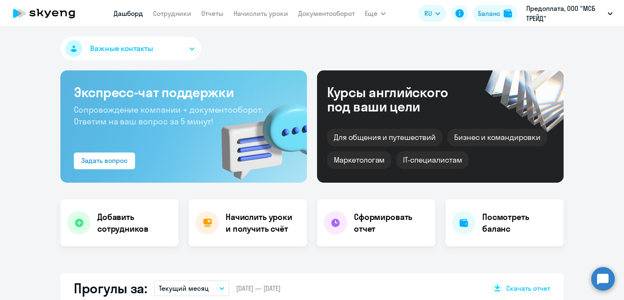
select select "30"
